Goal: Ask a question

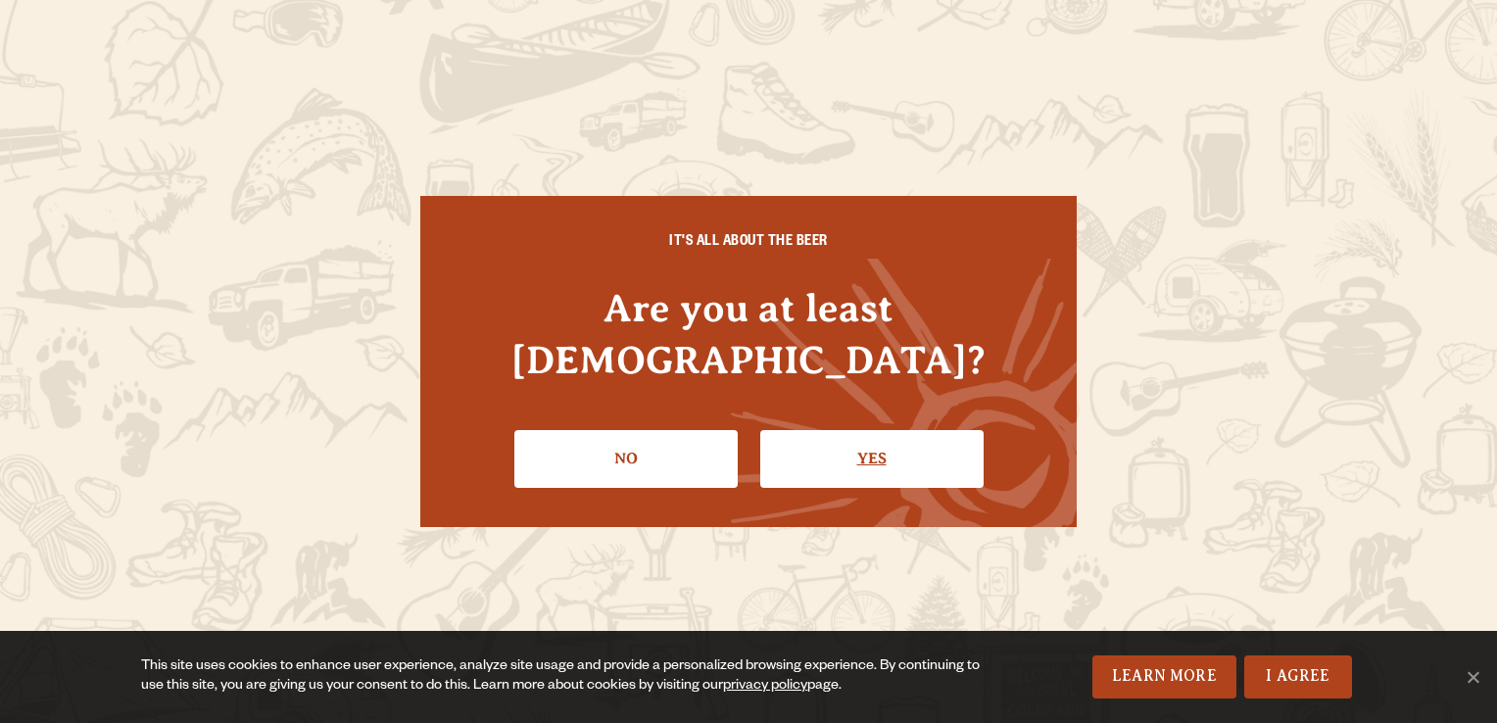
click at [860, 430] on link "Yes" at bounding box center [871, 458] width 223 height 57
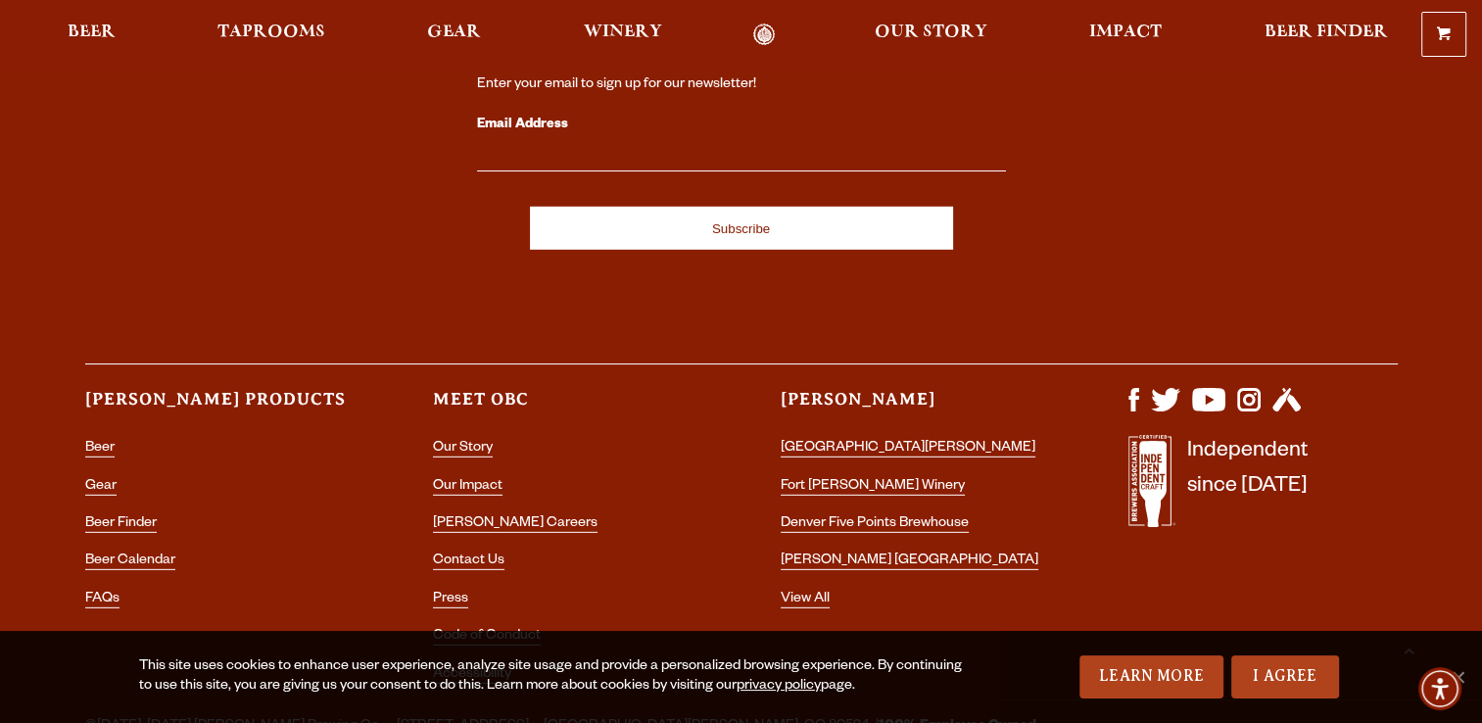
scroll to position [5603, 0]
click at [499, 516] on link "[PERSON_NAME] Careers" at bounding box center [515, 525] width 165 height 18
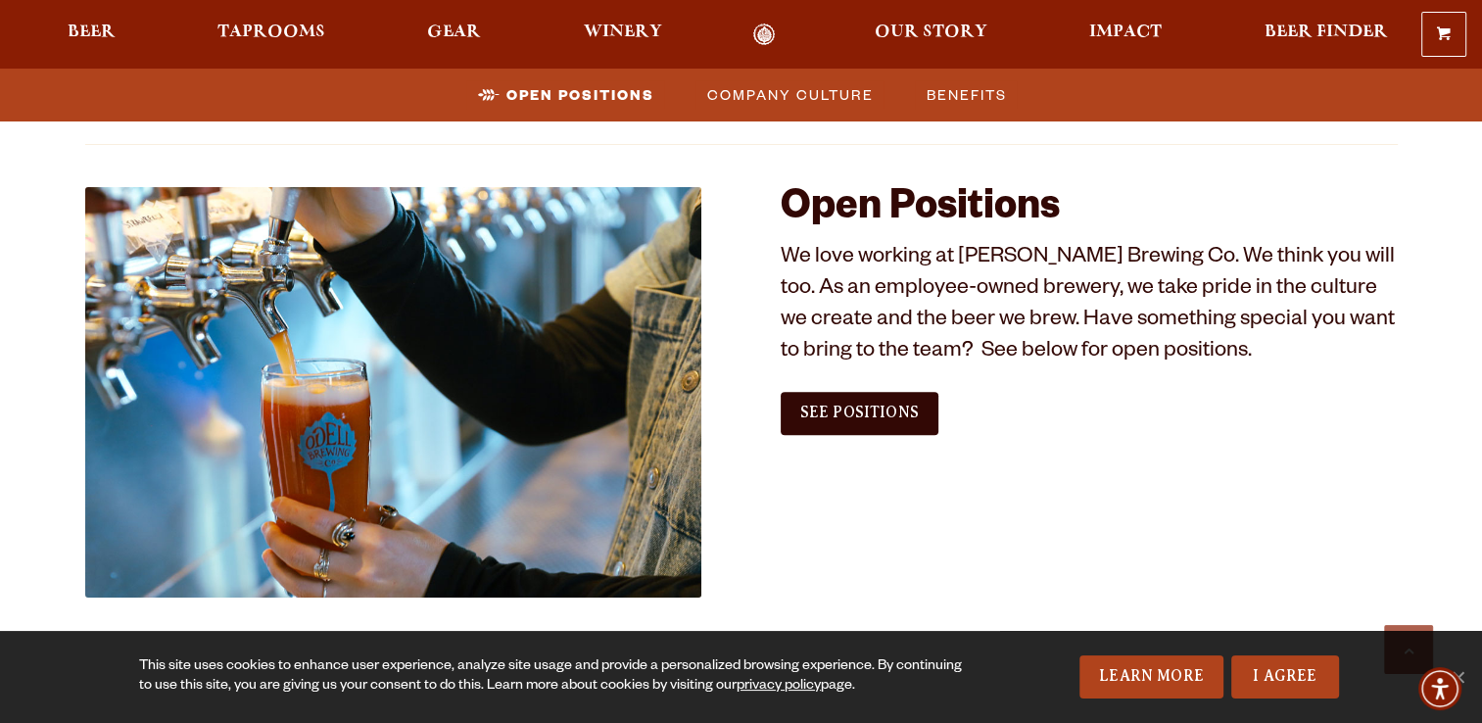
scroll to position [1105, 0]
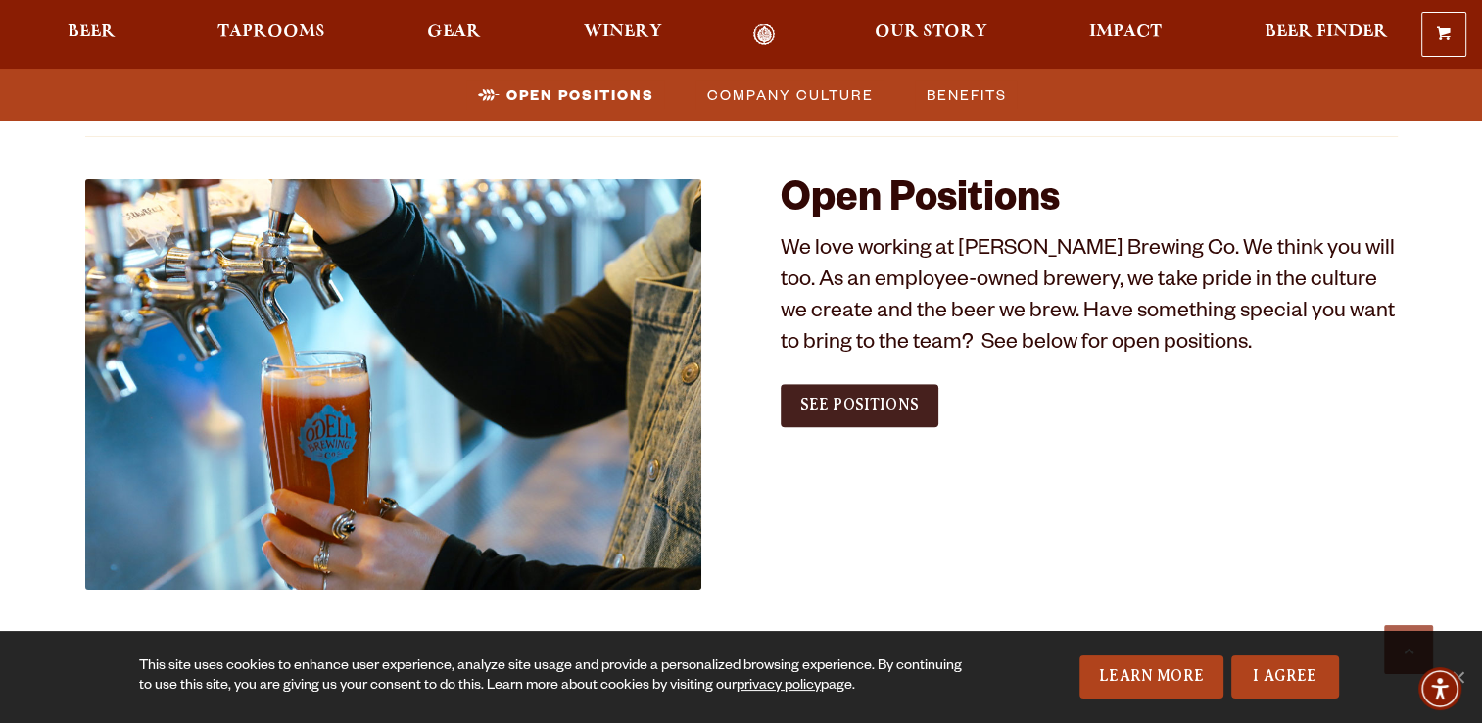
click at [864, 408] on span "See Positions" at bounding box center [859, 405] width 119 height 18
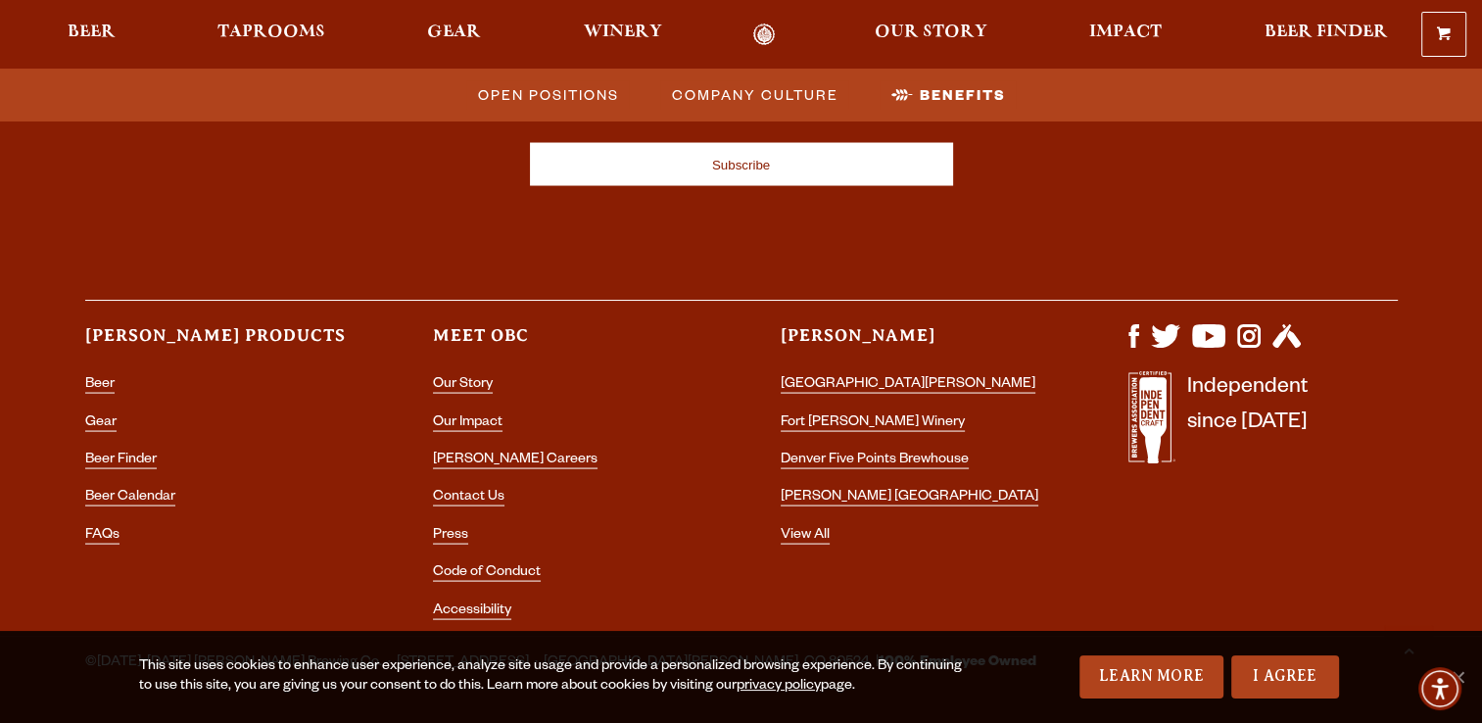
scroll to position [3823, 0]
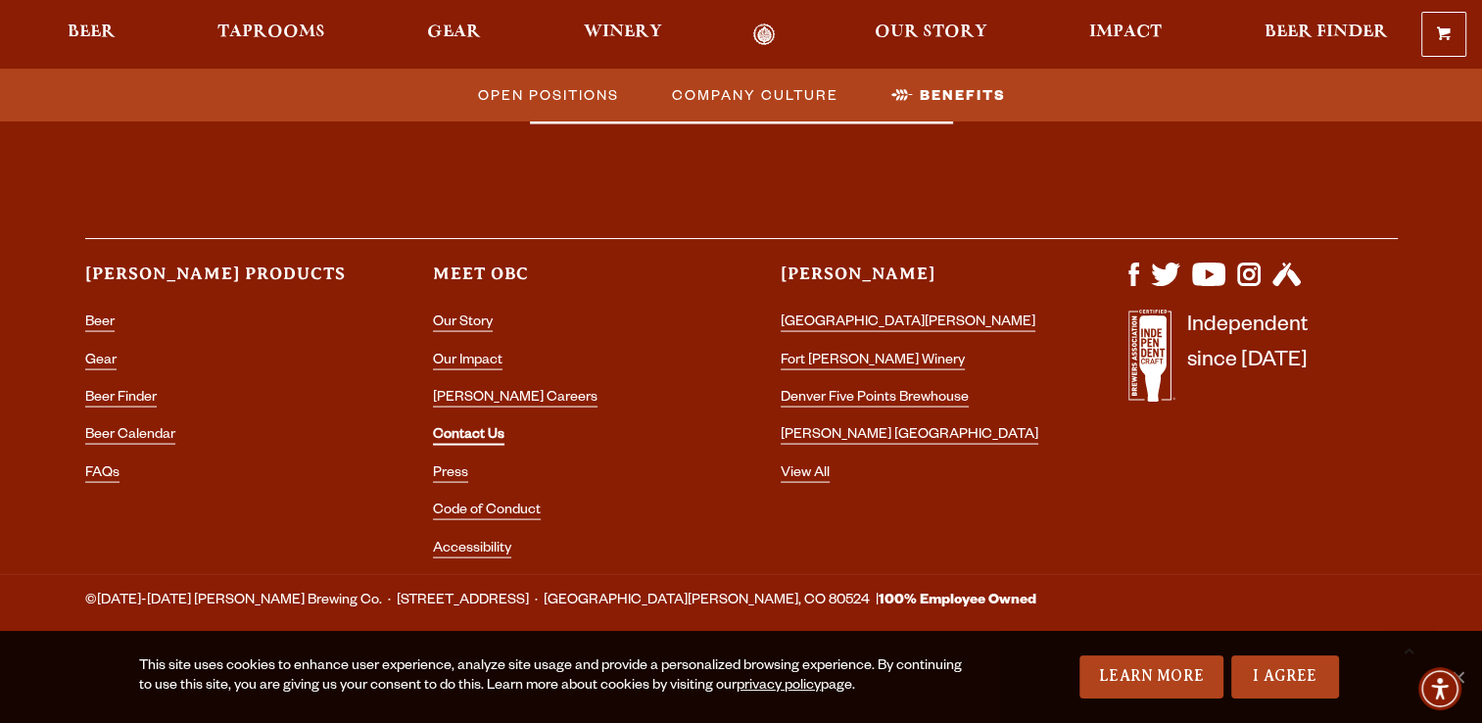
click at [456, 433] on link "Contact Us" at bounding box center [469, 437] width 72 height 18
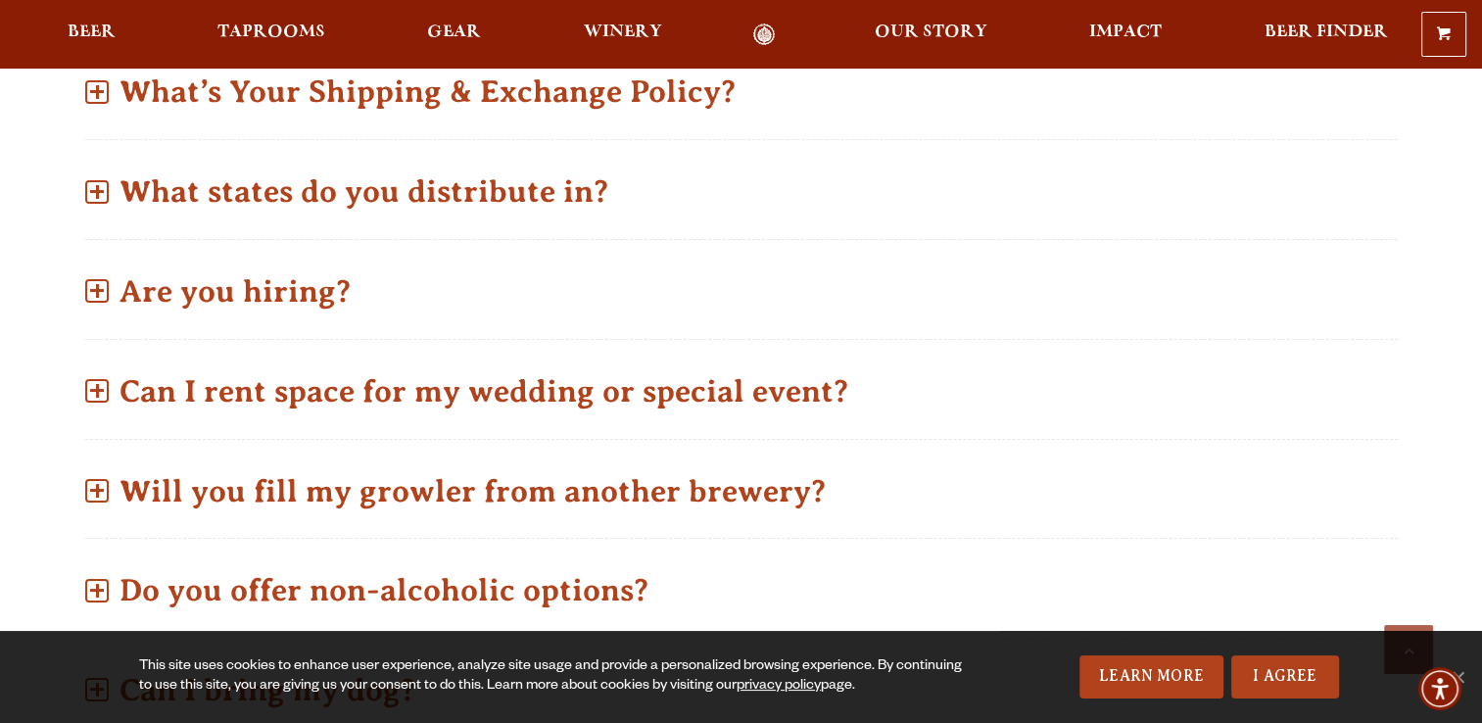
scroll to position [994, 0]
click at [300, 280] on p "Are you hiring?" at bounding box center [741, 291] width 1313 height 70
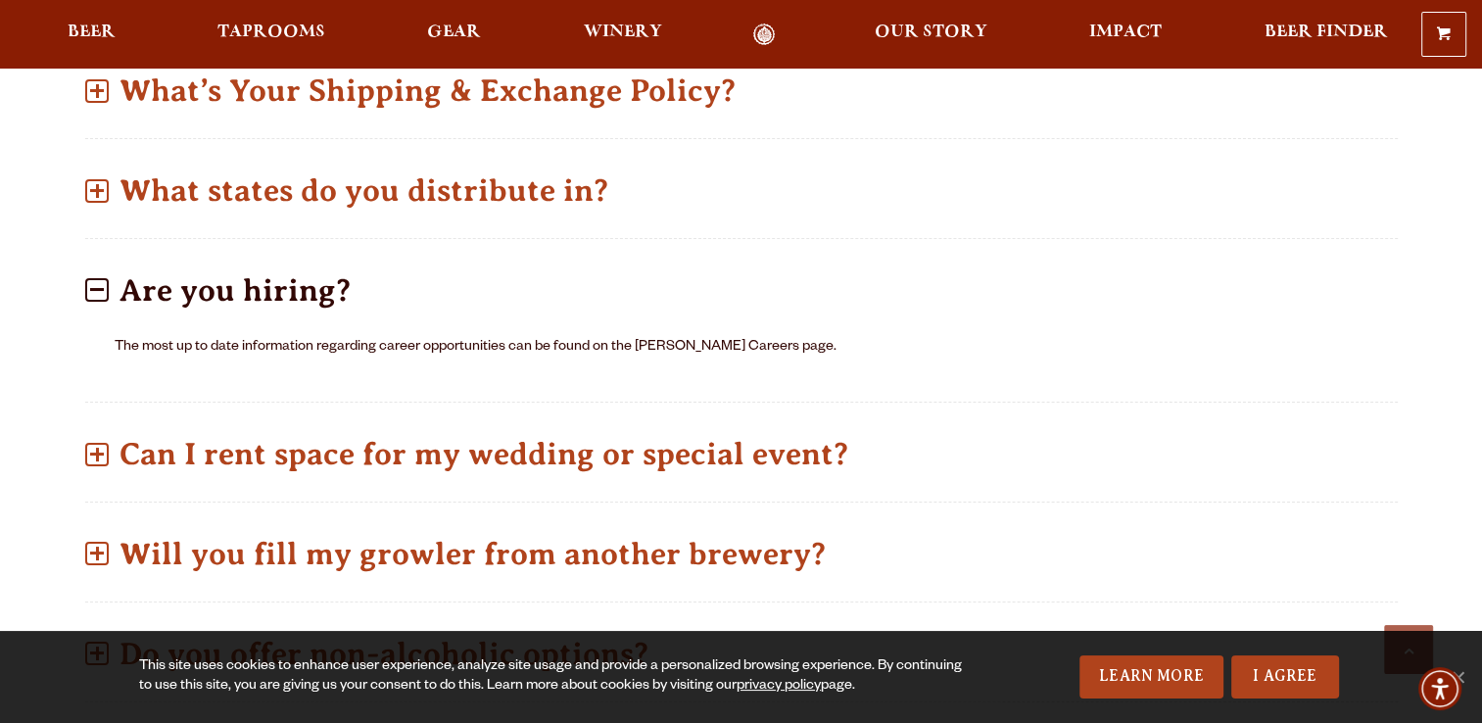
click at [294, 272] on p "Are you hiring?" at bounding box center [741, 291] width 1313 height 70
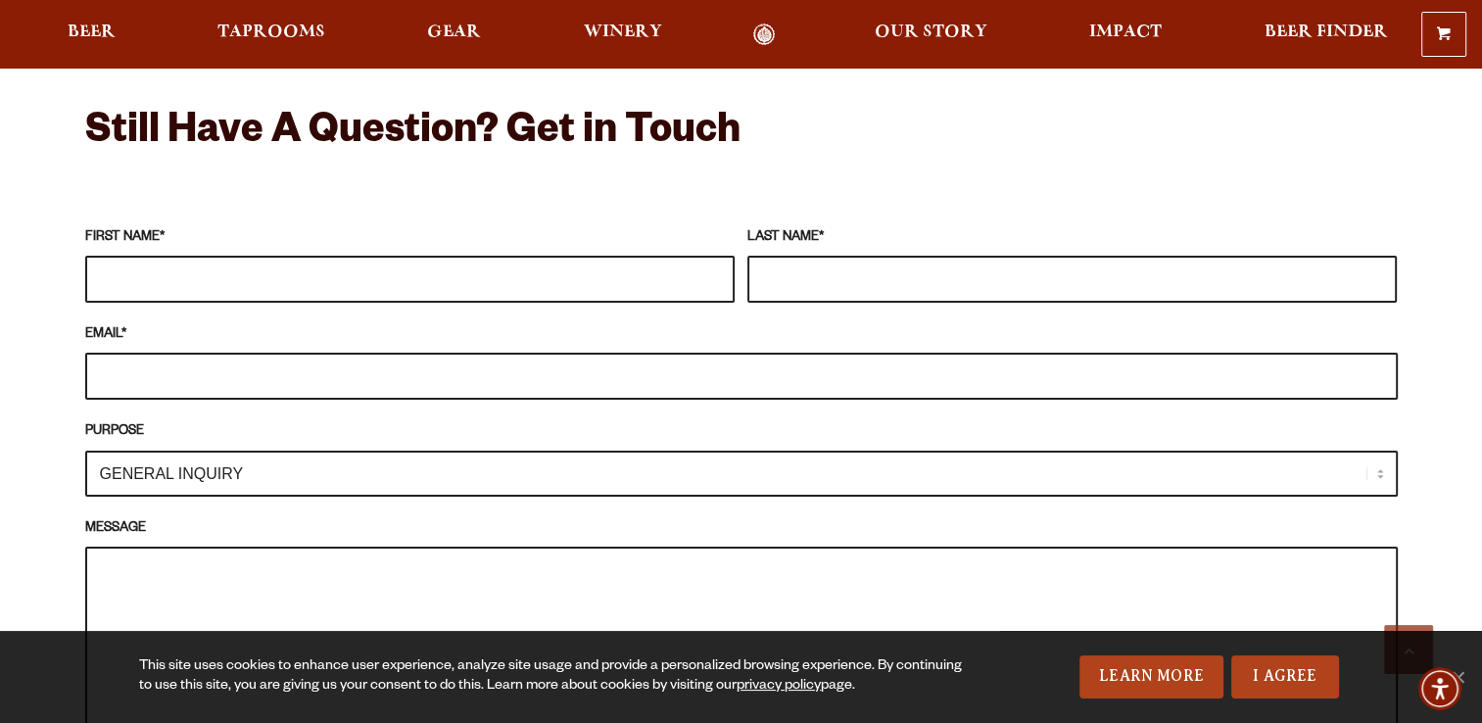
scroll to position [1684, 0]
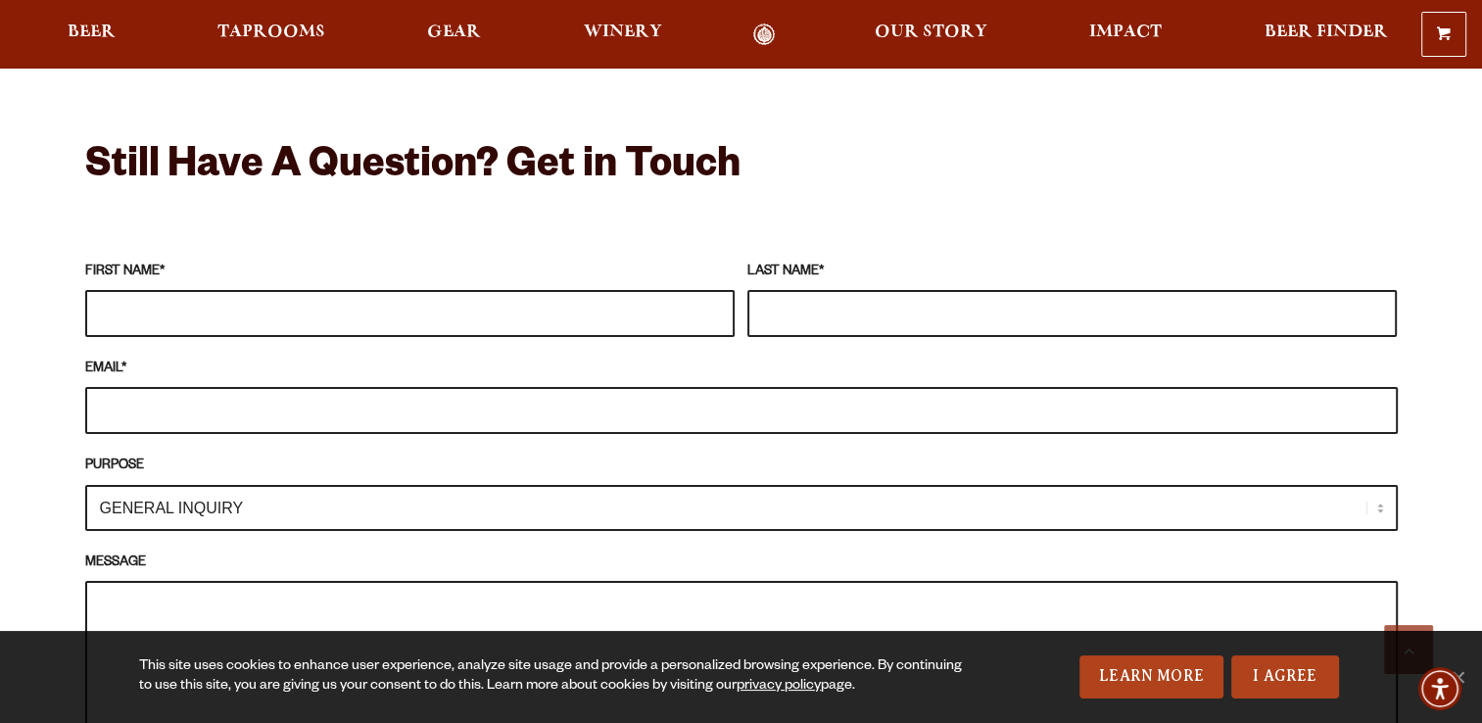
click at [509, 608] on textarea "MESSAGE" at bounding box center [741, 678] width 1313 height 194
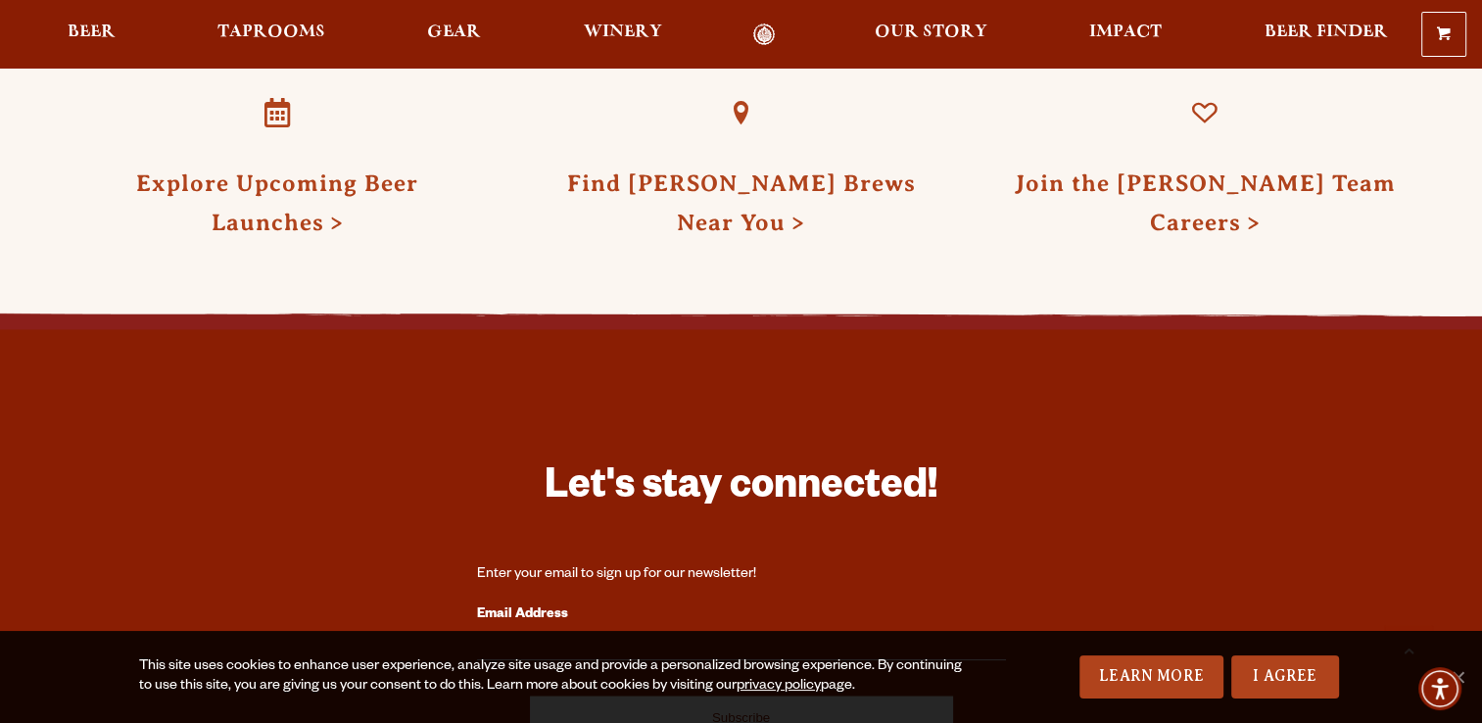
scroll to position [3691, 0]
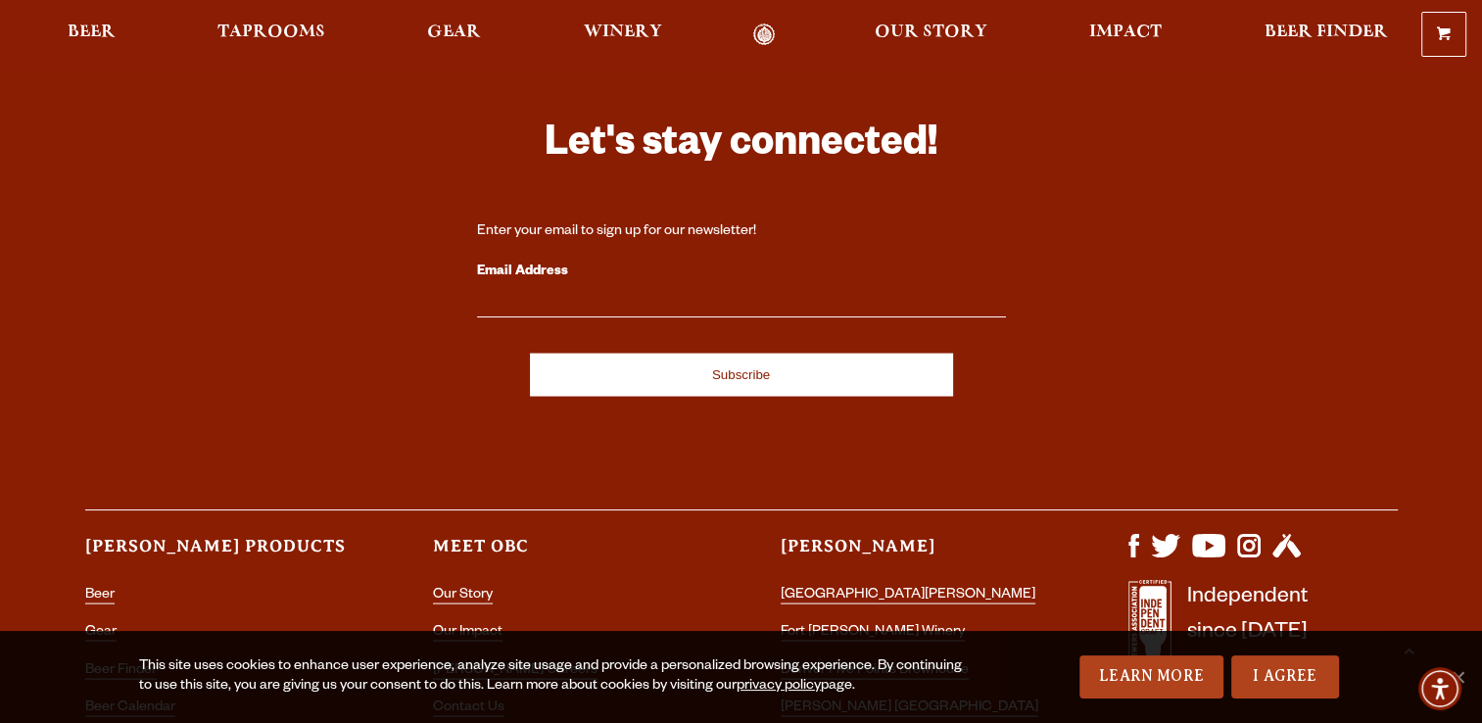
click at [541, 259] on label "Email Address" at bounding box center [741, 271] width 529 height 25
click at [541, 292] on input "Email Address" at bounding box center [741, 304] width 529 height 25
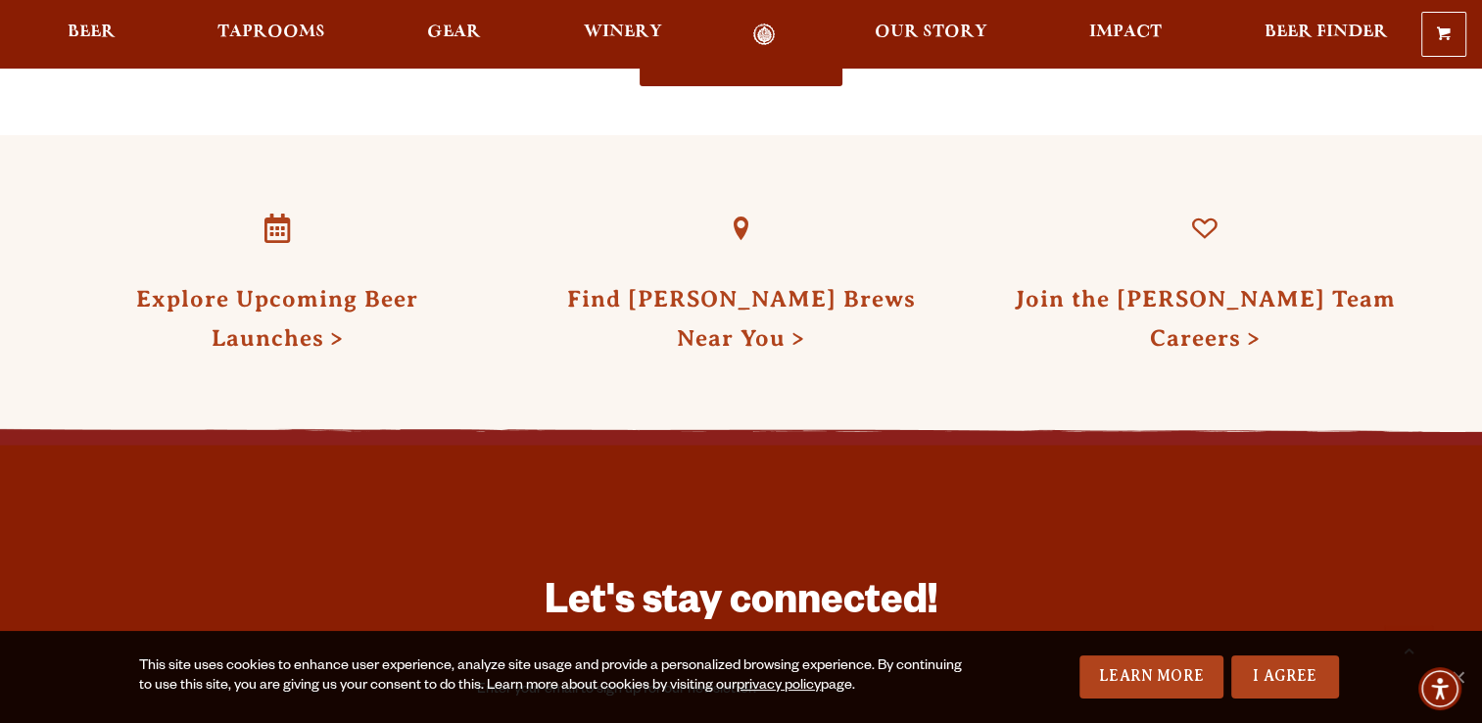
scroll to position [3235, 0]
